Goal: Check status: Check status

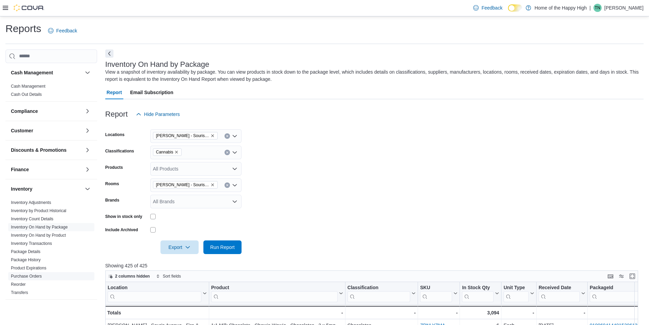
scroll to position [271, 0]
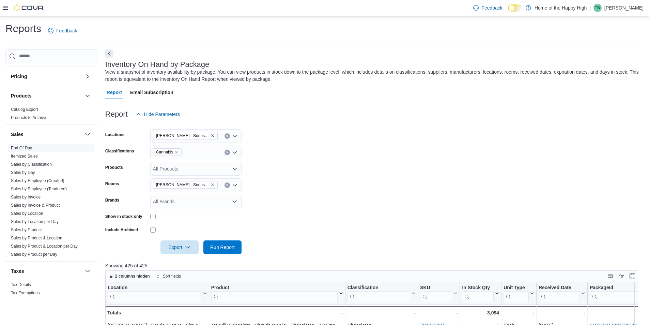
click at [18, 144] on span "End Of Day" at bounding box center [51, 148] width 86 height 8
click at [28, 147] on link "End Of Day" at bounding box center [21, 147] width 21 height 5
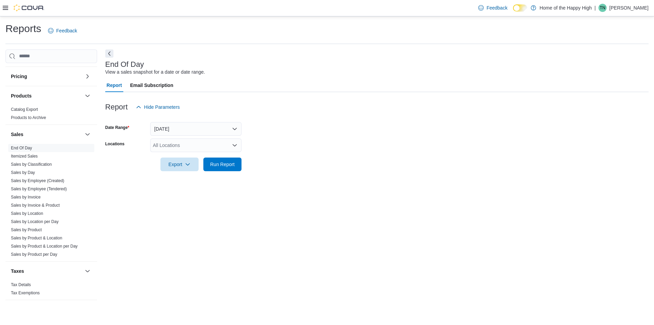
click at [185, 146] on div "All Locations" at bounding box center [195, 145] width 91 height 14
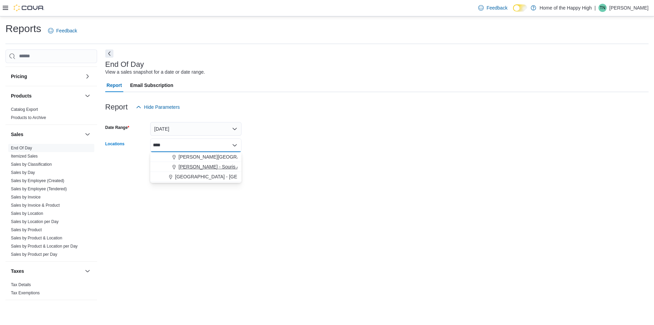
type input "****"
click at [188, 164] on span "[PERSON_NAME] - Souris Avenue - Fire & Flower" at bounding box center [232, 166] width 107 height 7
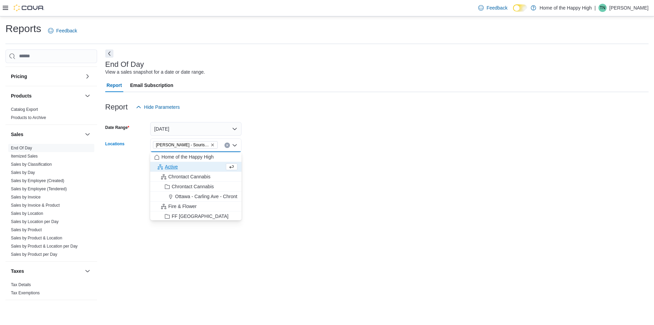
click at [365, 163] on form "Date Range [DATE] Locations [GEOGRAPHIC_DATA] - [GEOGRAPHIC_DATA] - Fire & Flow…" at bounding box center [376, 142] width 543 height 57
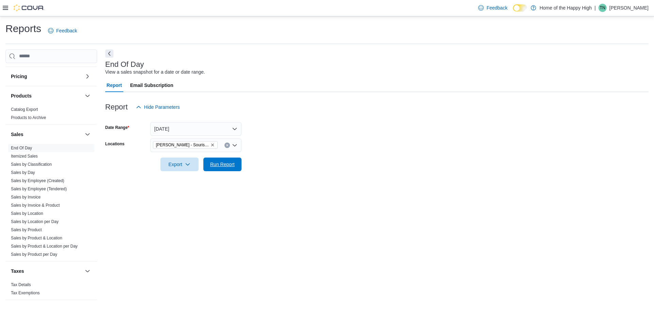
click at [217, 163] on span "Run Report" at bounding box center [222, 164] width 25 height 7
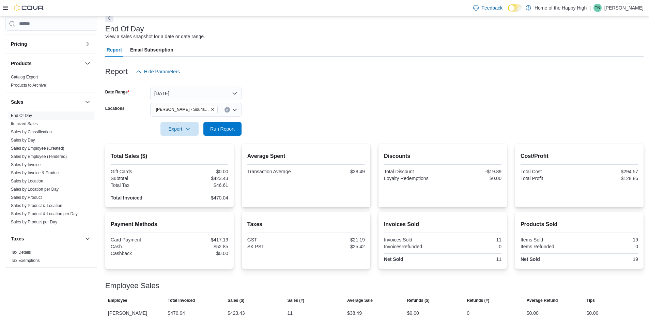
scroll to position [36, 0]
